Goal: Check status: Check status

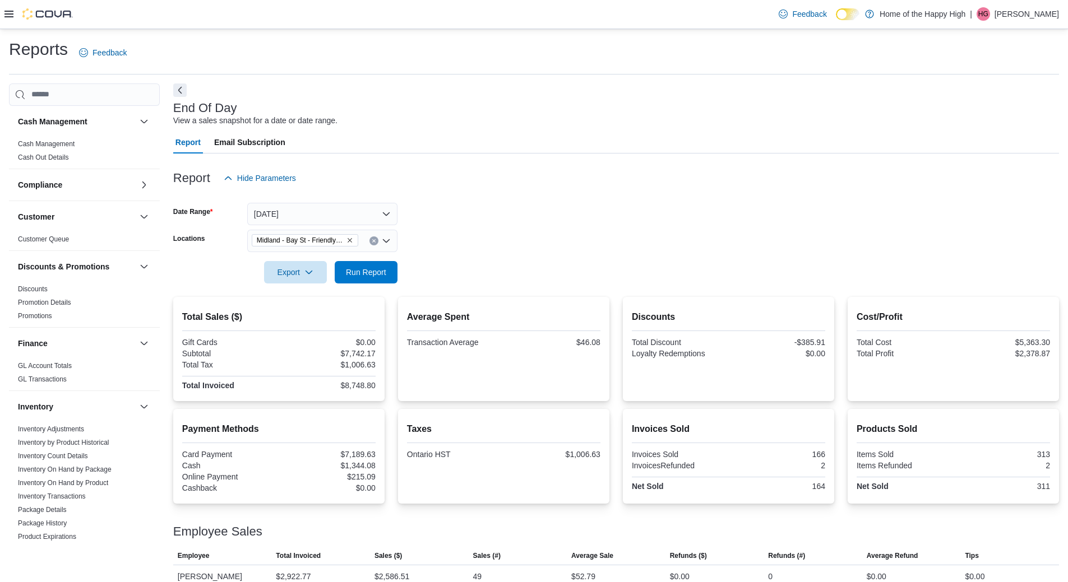
scroll to position [107, 0]
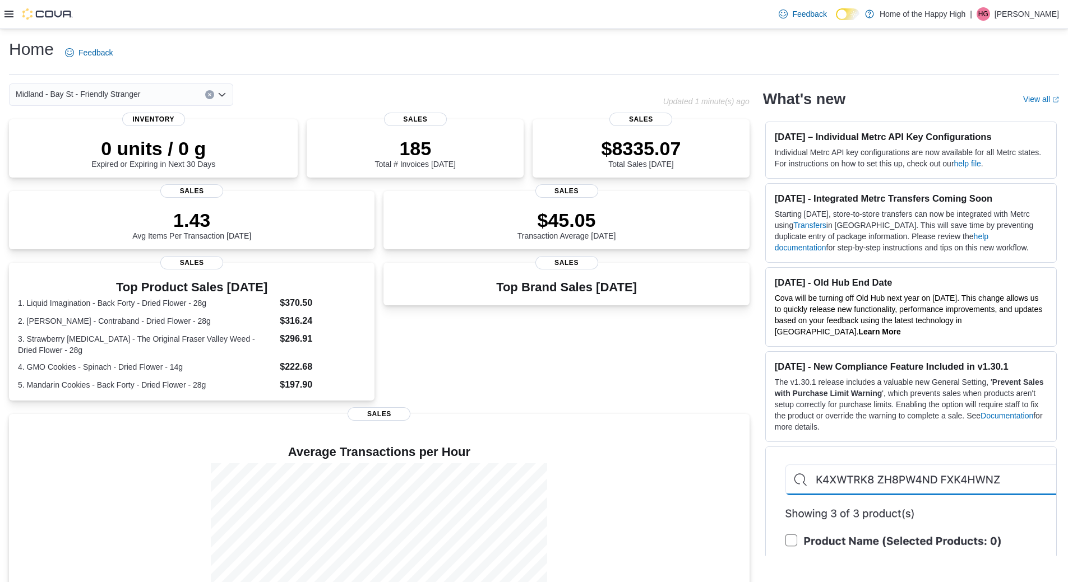
click at [6, 17] on icon at bounding box center [8, 14] width 9 height 7
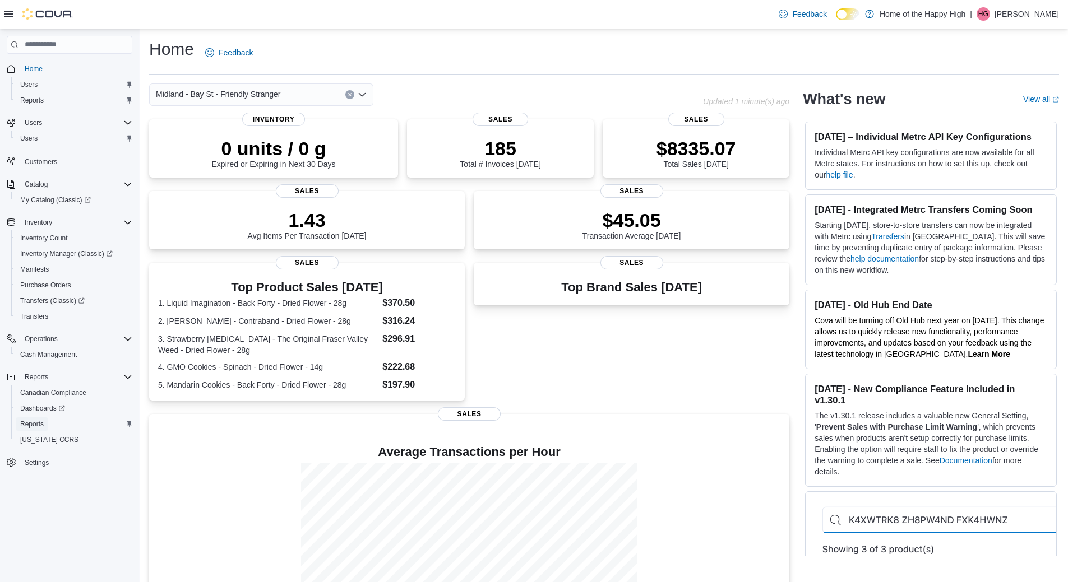
click at [40, 426] on span "Reports" at bounding box center [32, 424] width 24 height 9
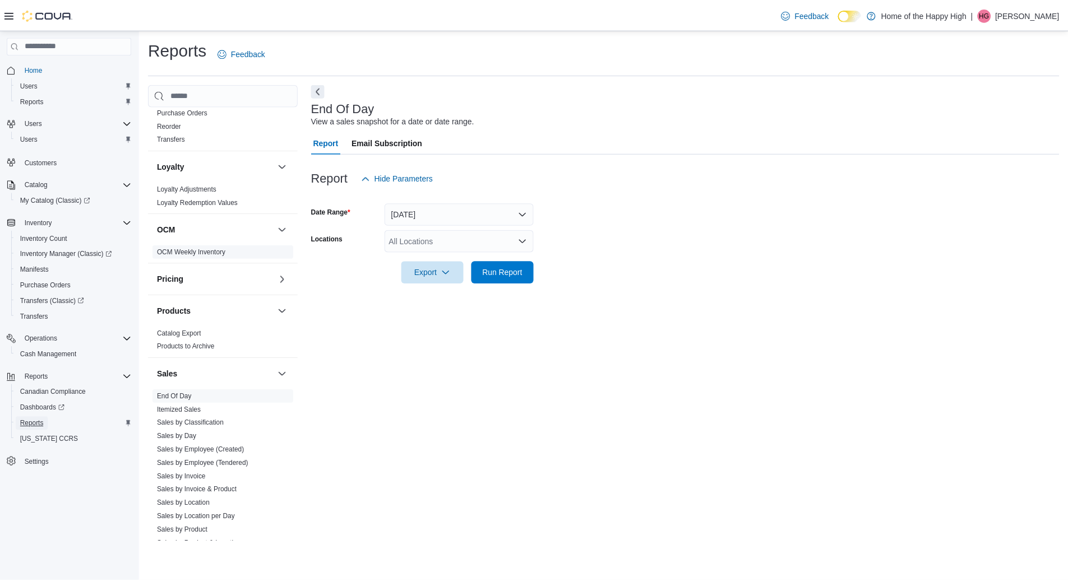
scroll to position [554, 0]
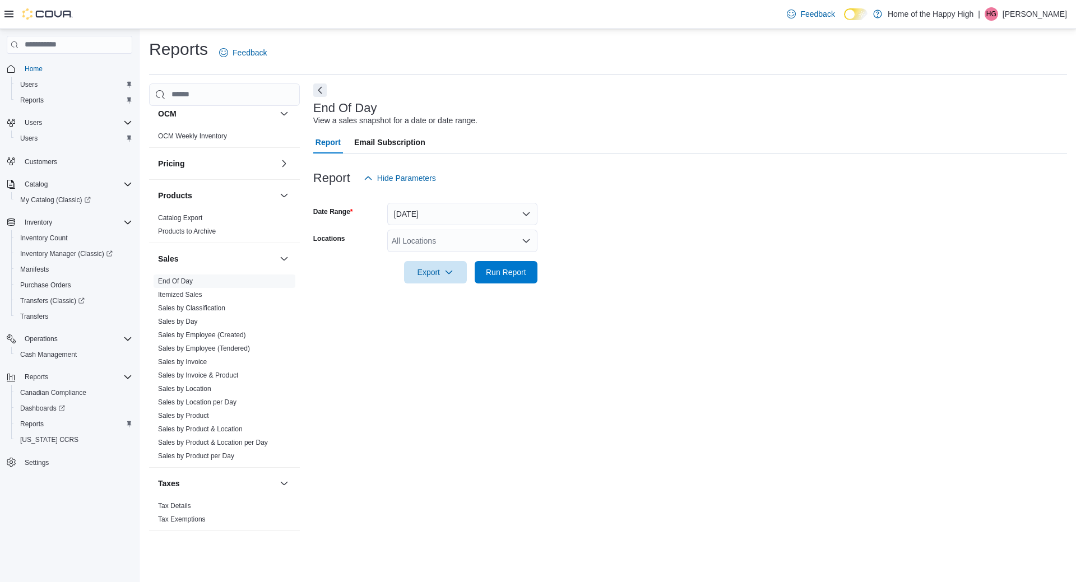
click at [430, 235] on div "All Locations" at bounding box center [462, 241] width 150 height 22
type input "***"
click at [512, 262] on span "Midland - Bay St - Friendly Stranger" at bounding box center [496, 259] width 125 height 11
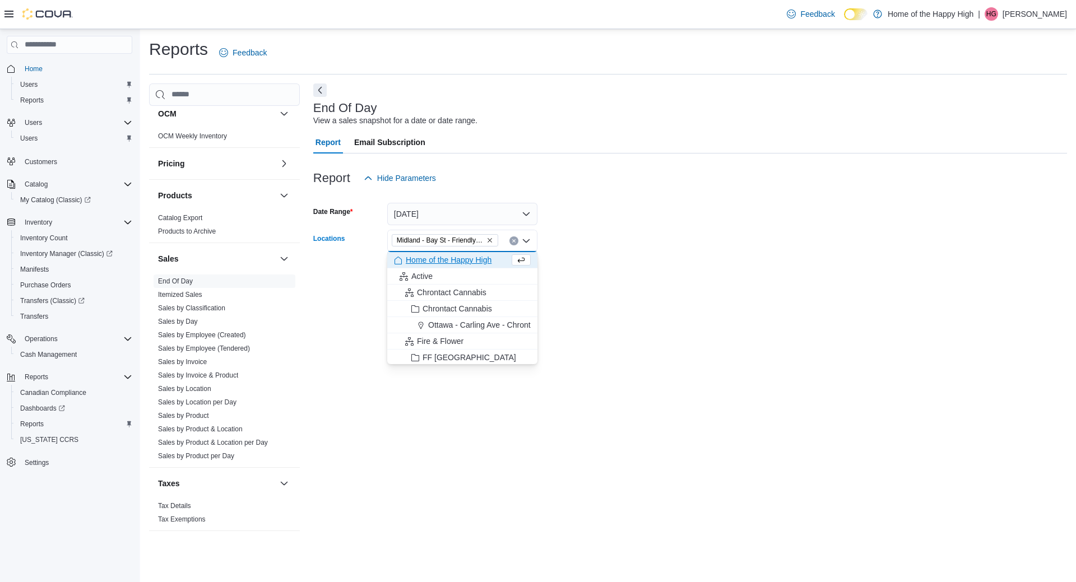
click at [595, 226] on form "Date Range Today Locations Midland - Bay St - Friendly Stranger Combo box. Sele…" at bounding box center [690, 236] width 754 height 94
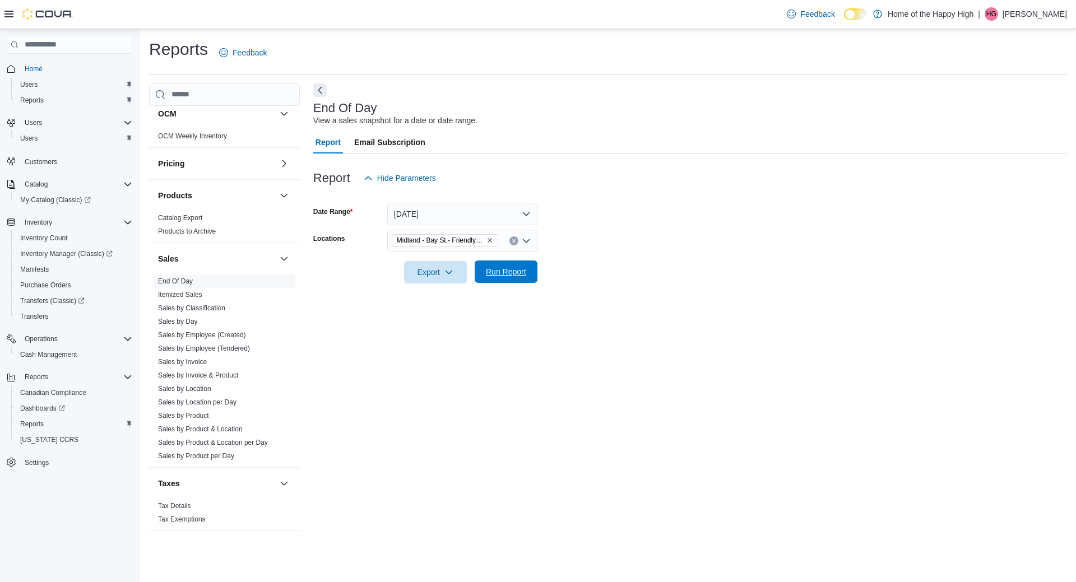
click at [512, 272] on span "Run Report" at bounding box center [506, 271] width 40 height 11
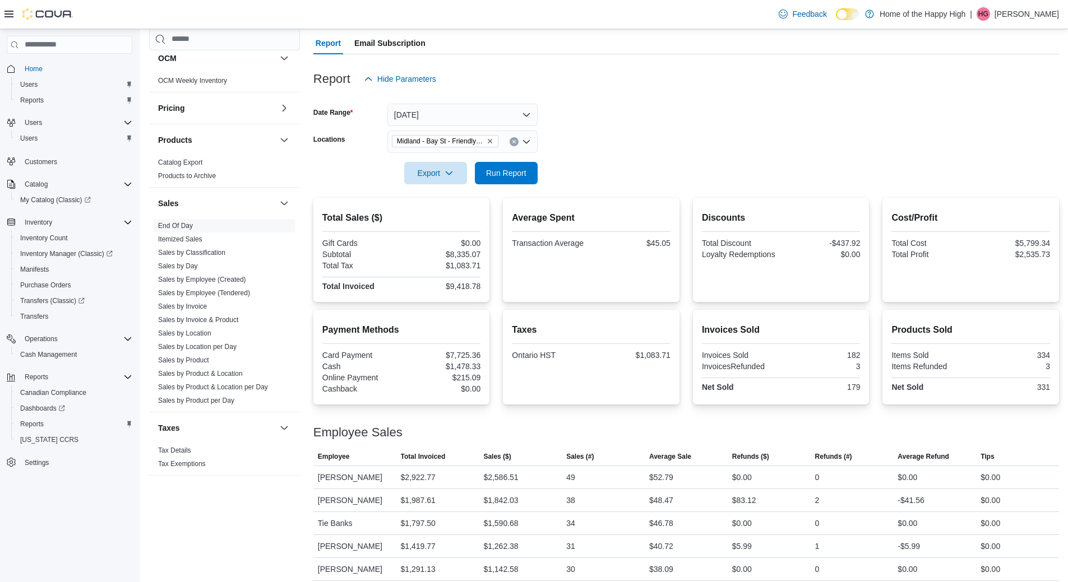
scroll to position [107, 0]
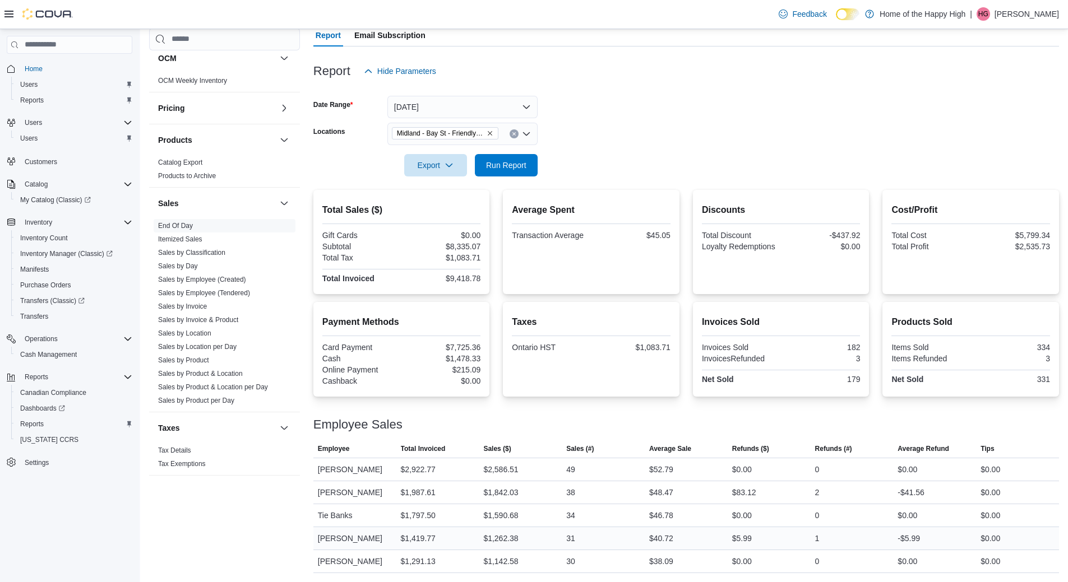
click at [665, 542] on div "$40.72" at bounding box center [661, 538] width 24 height 13
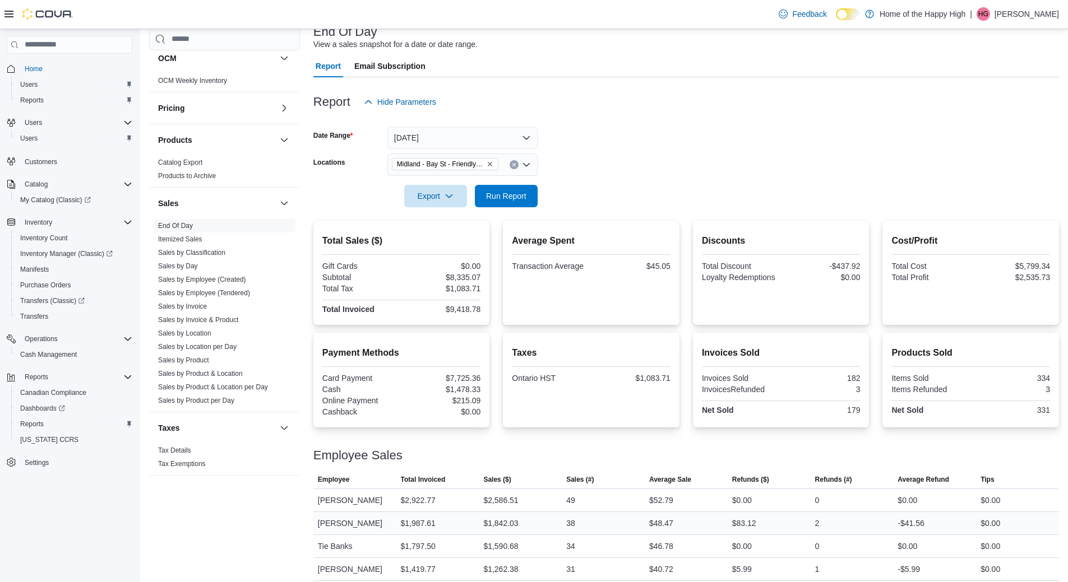
scroll to position [51, 0]
